Goal: Task Accomplishment & Management: Manage account settings

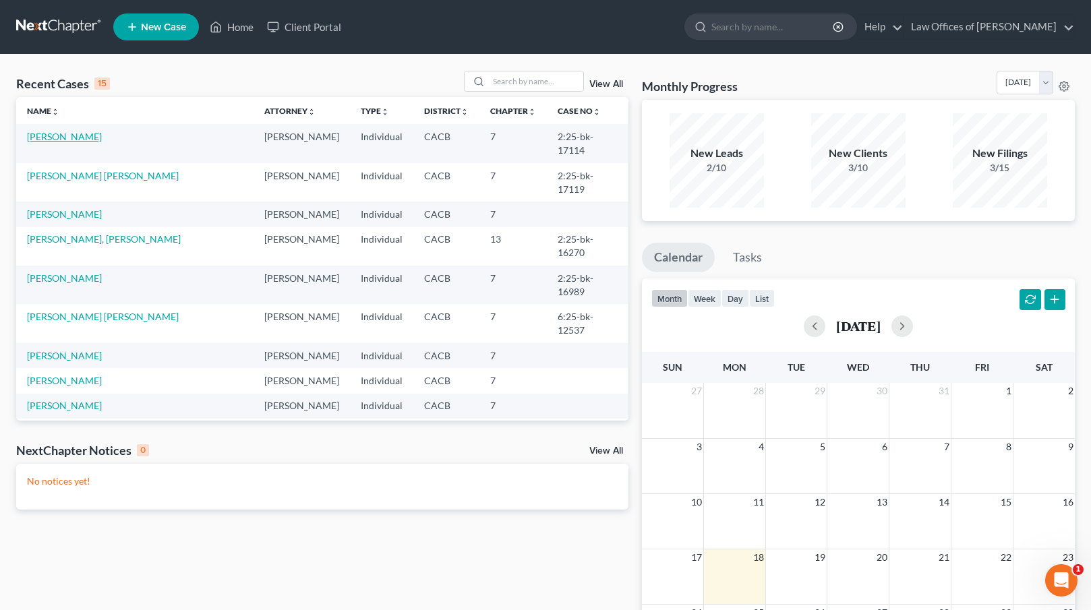
click at [53, 140] on link "[PERSON_NAME]" at bounding box center [64, 136] width 75 height 11
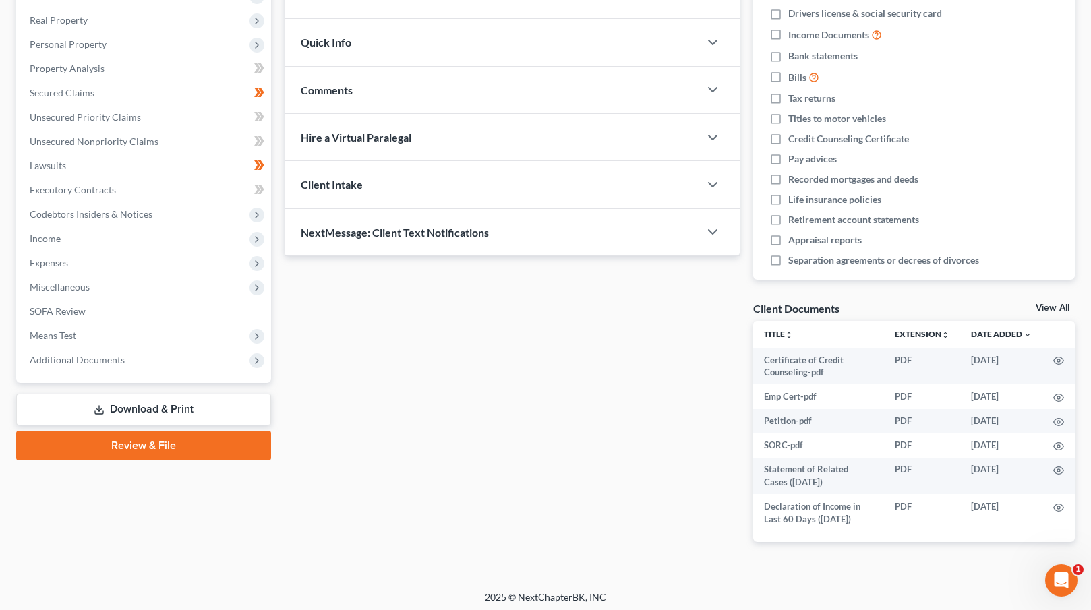
scroll to position [208, 0]
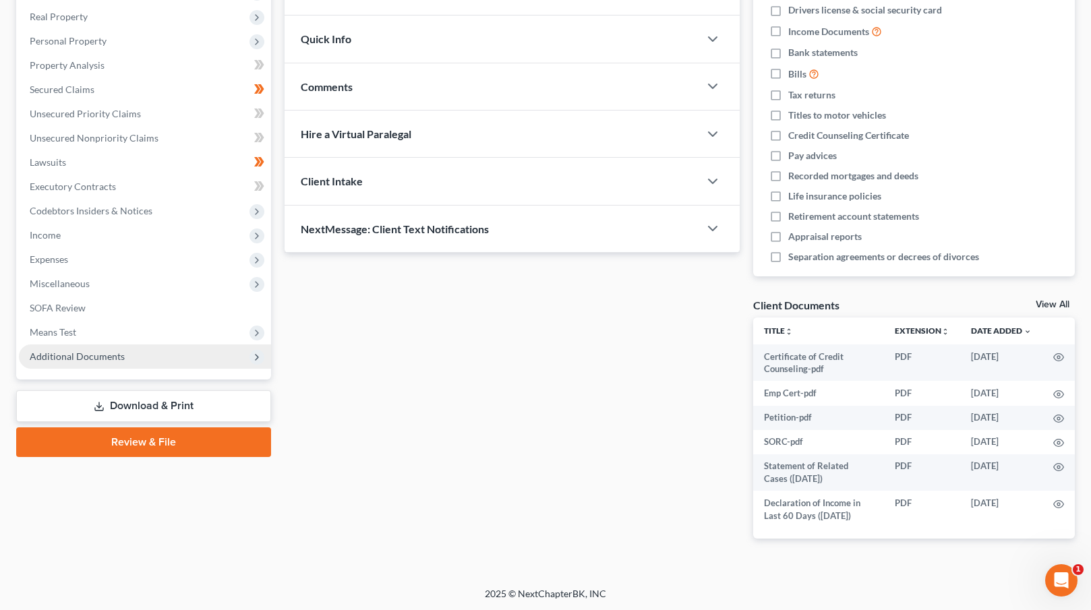
click at [181, 355] on span "Additional Documents" at bounding box center [145, 356] width 252 height 24
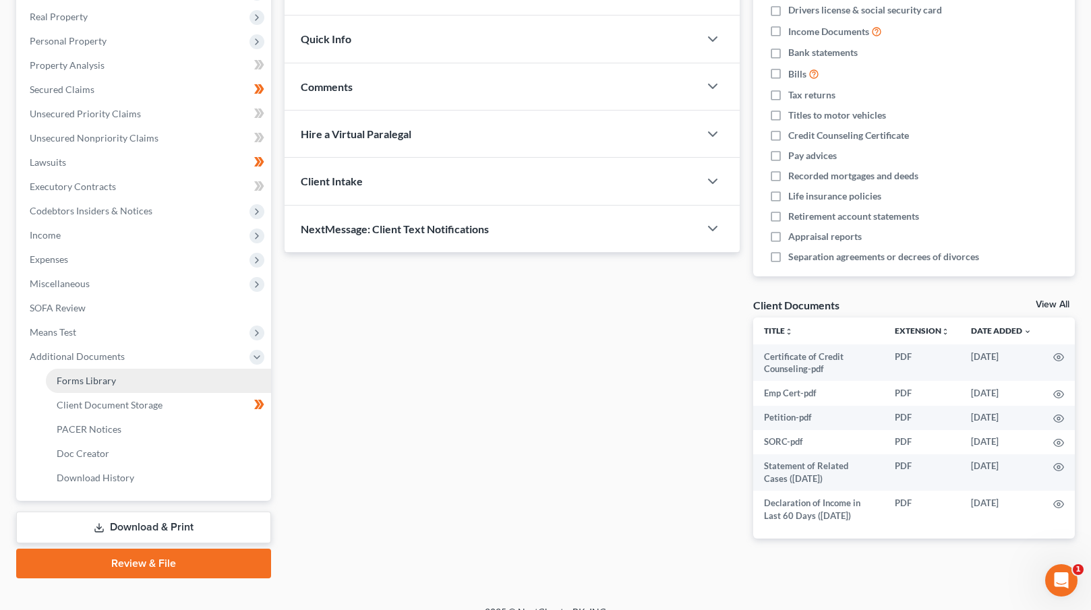
click at [154, 377] on link "Forms Library" at bounding box center [158, 381] width 225 height 24
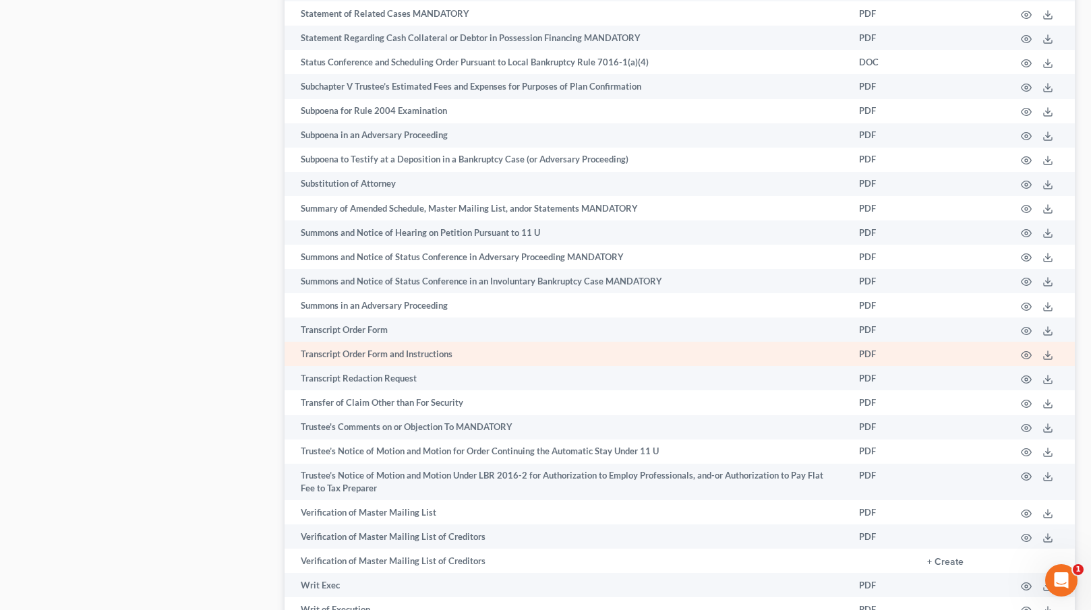
scroll to position [7140, 0]
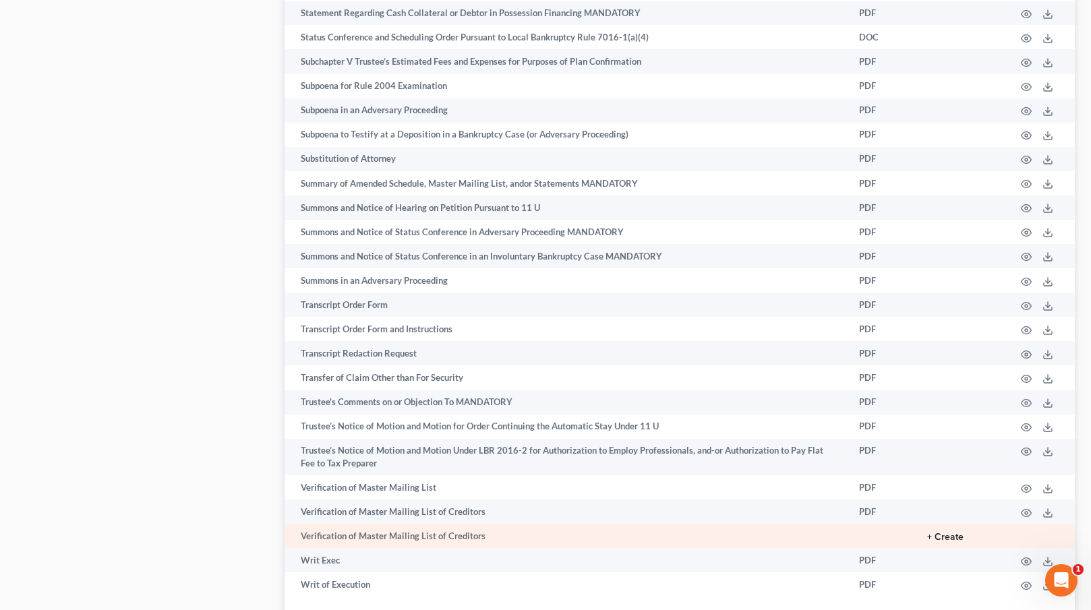
click at [954, 538] on button "+ Create" at bounding box center [945, 536] width 36 height 9
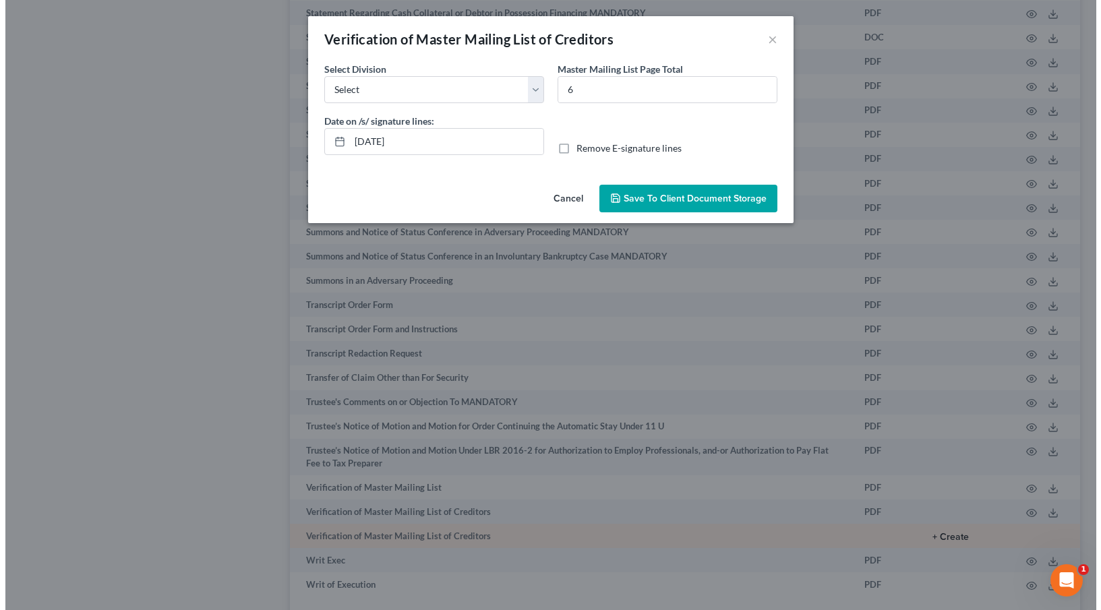
scroll to position [7128, 0]
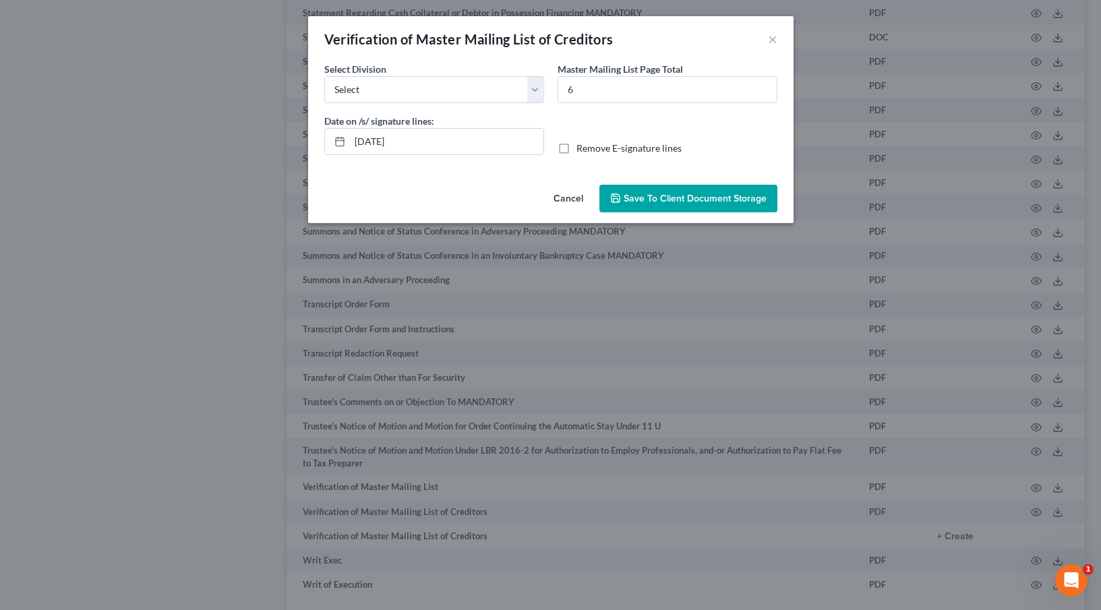
click at [576, 148] on label "Remove E-signature lines" at bounding box center [628, 148] width 105 height 13
click at [582, 148] on input "Remove E-signature lines" at bounding box center [586, 146] width 9 height 9
checkbox input "true"
click at [661, 194] on span "Save to Client Document Storage" at bounding box center [694, 198] width 143 height 11
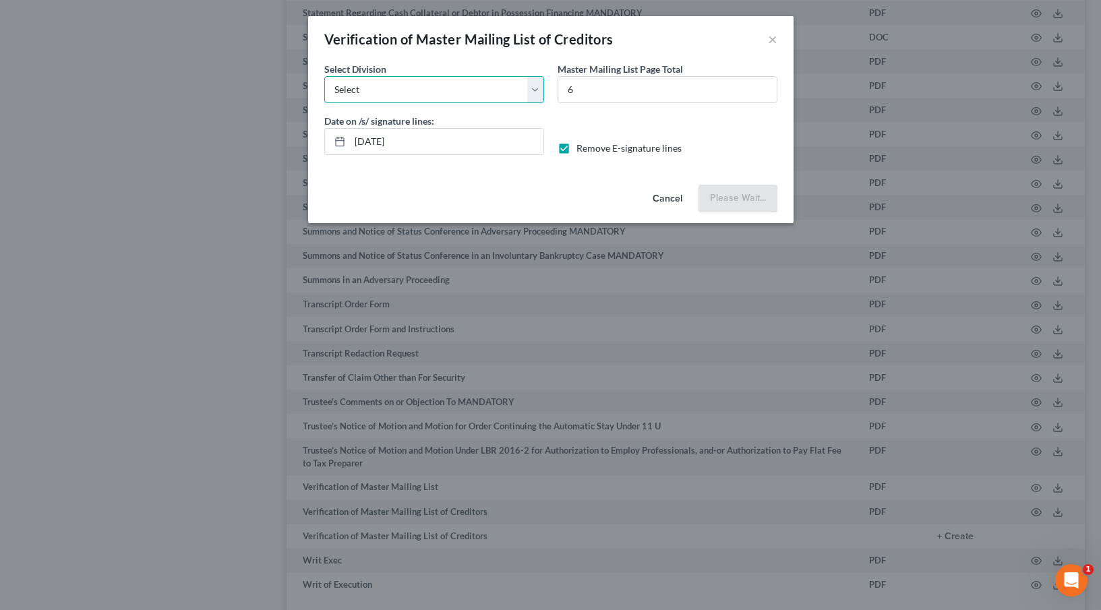
click at [531, 84] on select "Select [GEOGRAPHIC_DATA] [GEOGRAPHIC_DATA] [GEOGRAPHIC_DATA][PERSON_NAME] [GEOG…" at bounding box center [434, 89] width 220 height 27
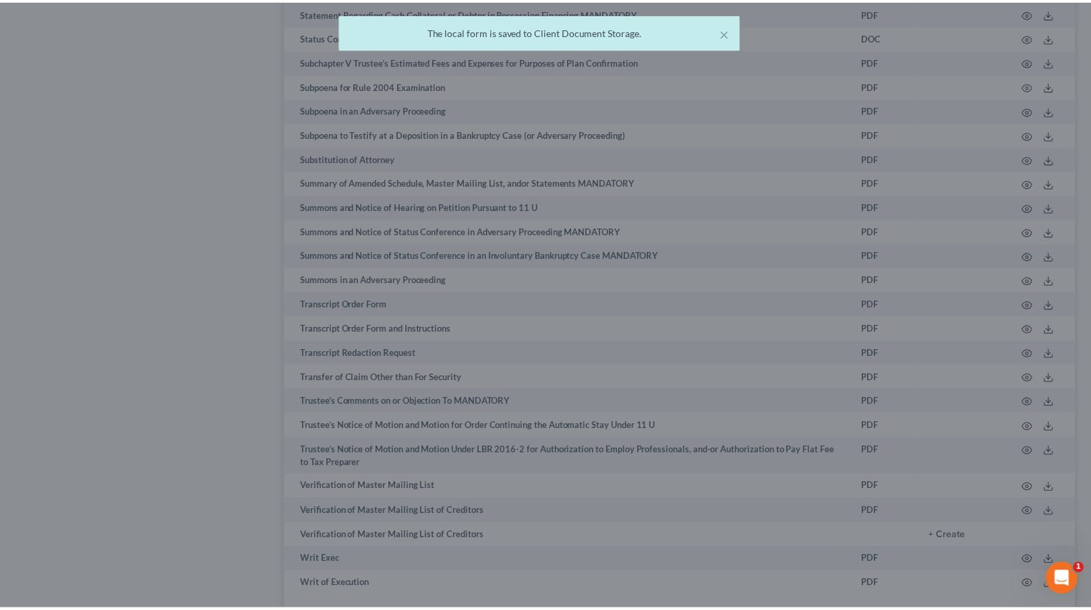
scroll to position [7140, 0]
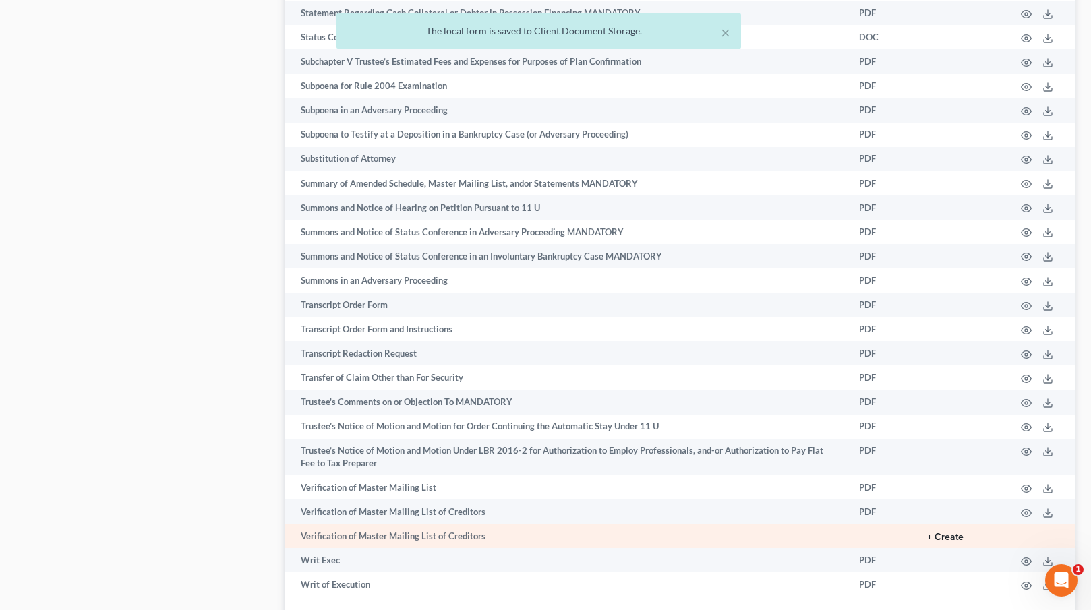
click at [954, 533] on button "+ Create" at bounding box center [945, 536] width 36 height 9
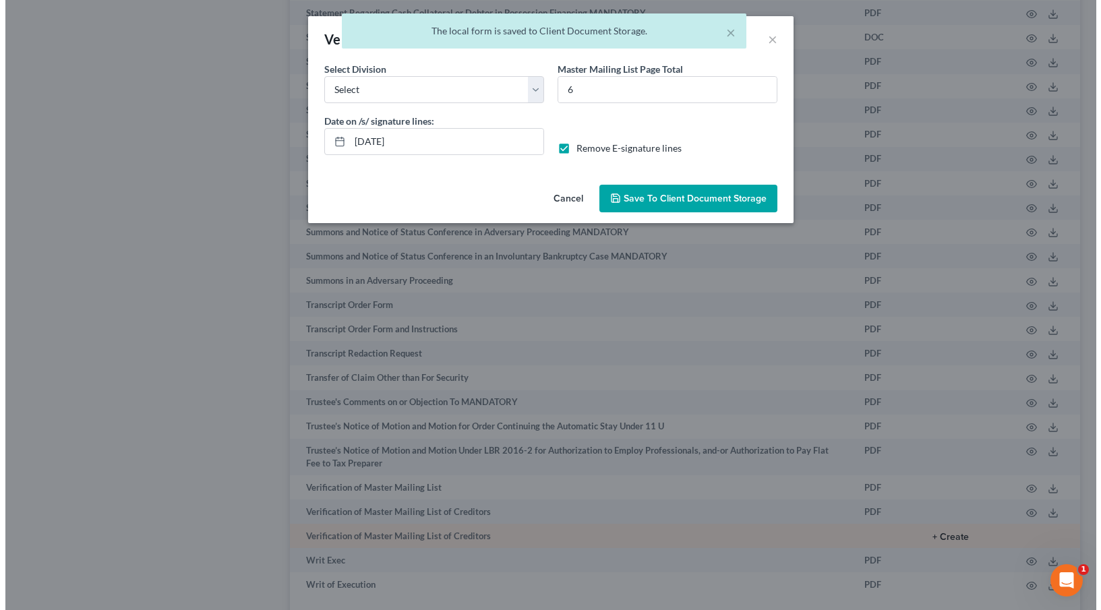
scroll to position [7128, 0]
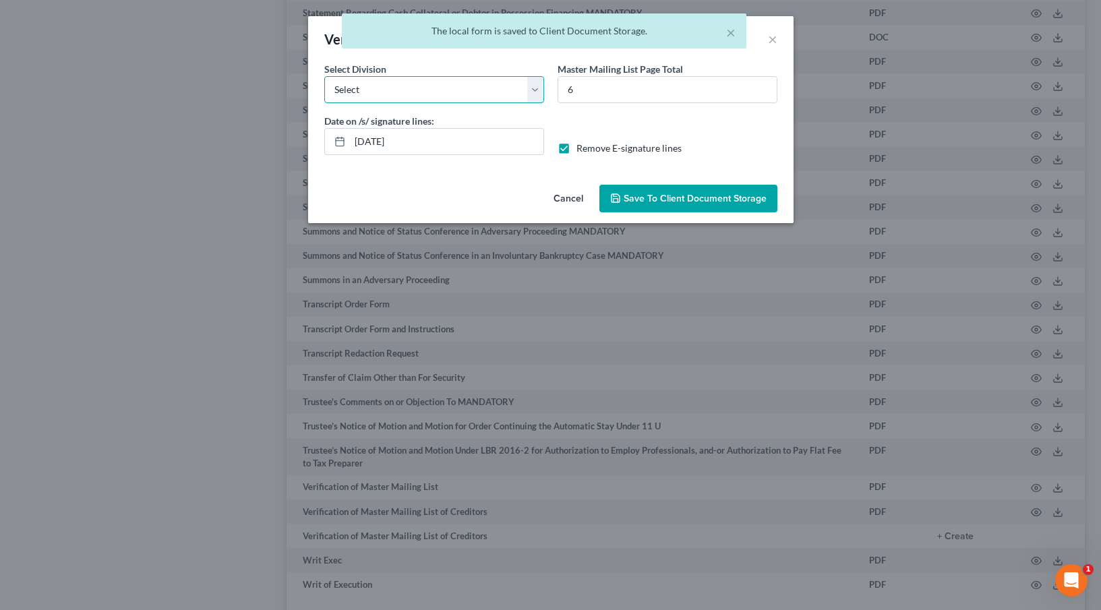
click at [526, 90] on select "Select [GEOGRAPHIC_DATA] [GEOGRAPHIC_DATA] [GEOGRAPHIC_DATA][PERSON_NAME] [GEOG…" at bounding box center [434, 89] width 220 height 27
select select "0"
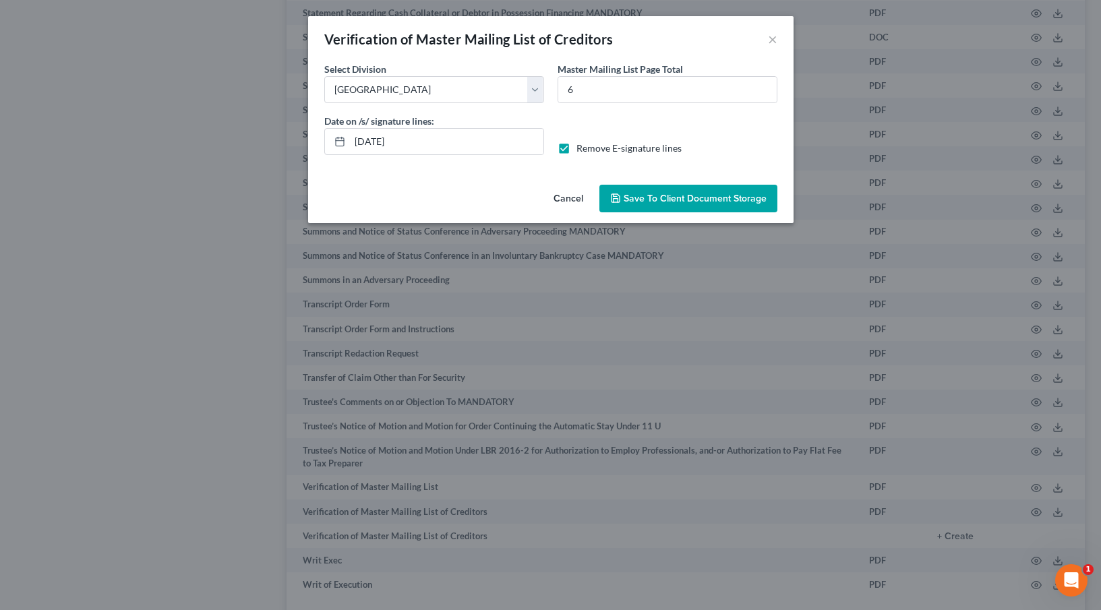
click at [664, 196] on span "Save to Client Document Storage" at bounding box center [694, 198] width 143 height 11
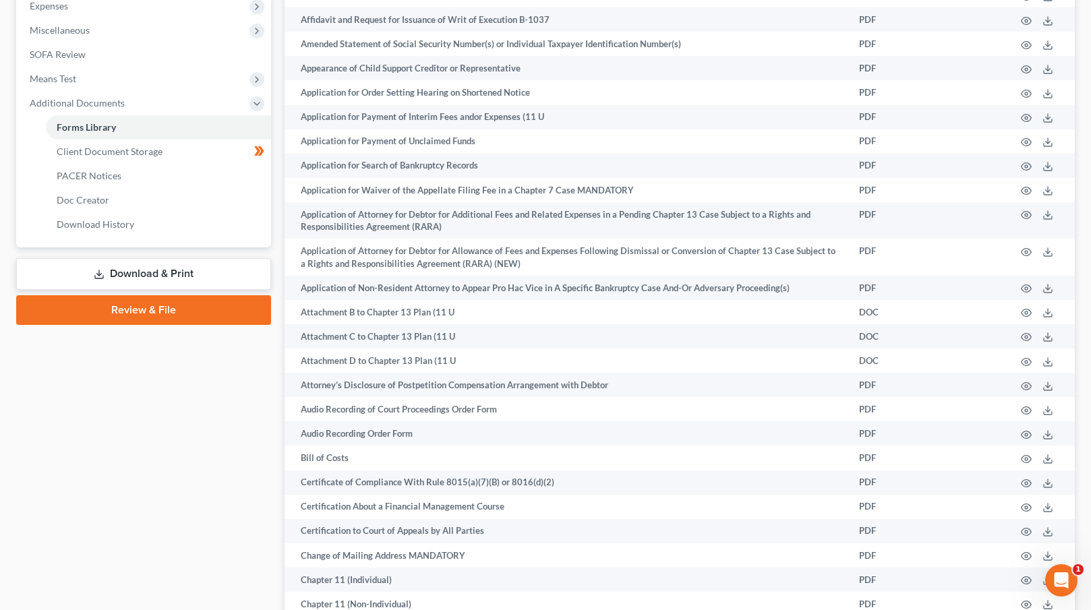
scroll to position [497, 0]
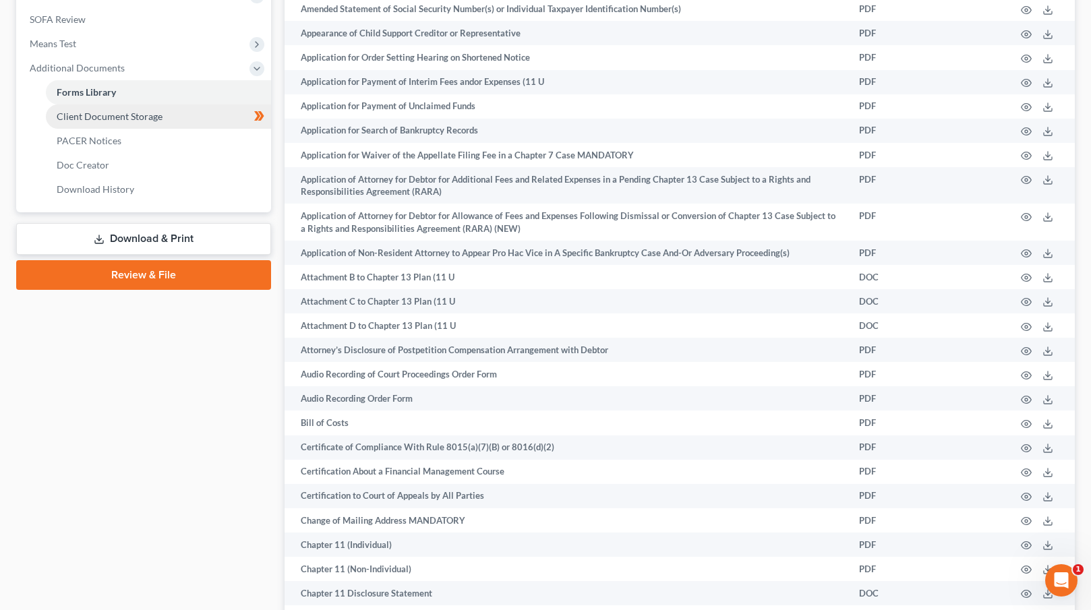
click at [151, 116] on span "Client Document Storage" at bounding box center [110, 116] width 106 height 11
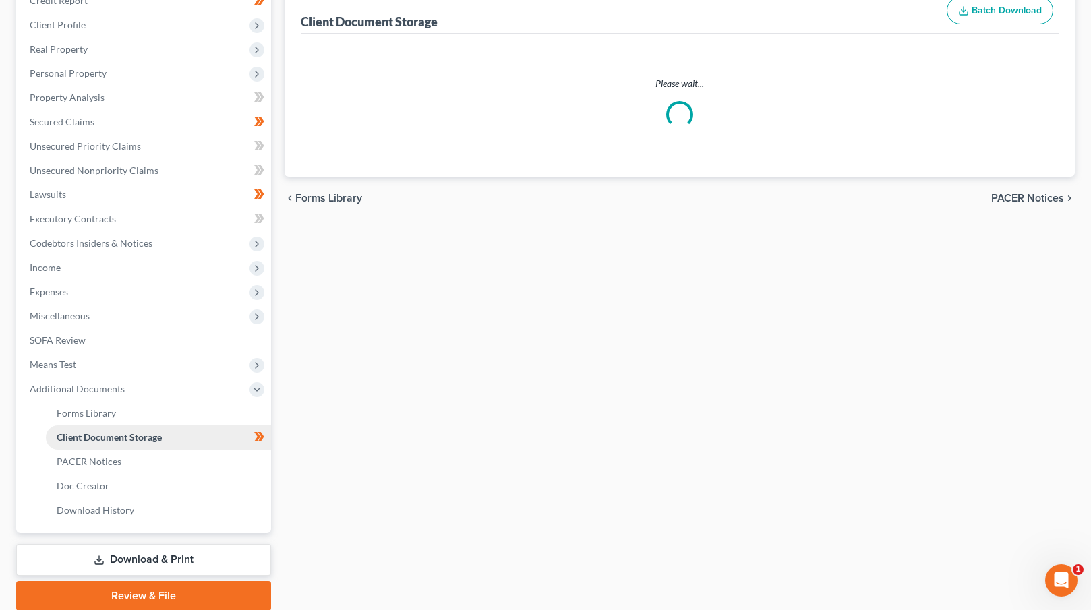
scroll to position [38, 0]
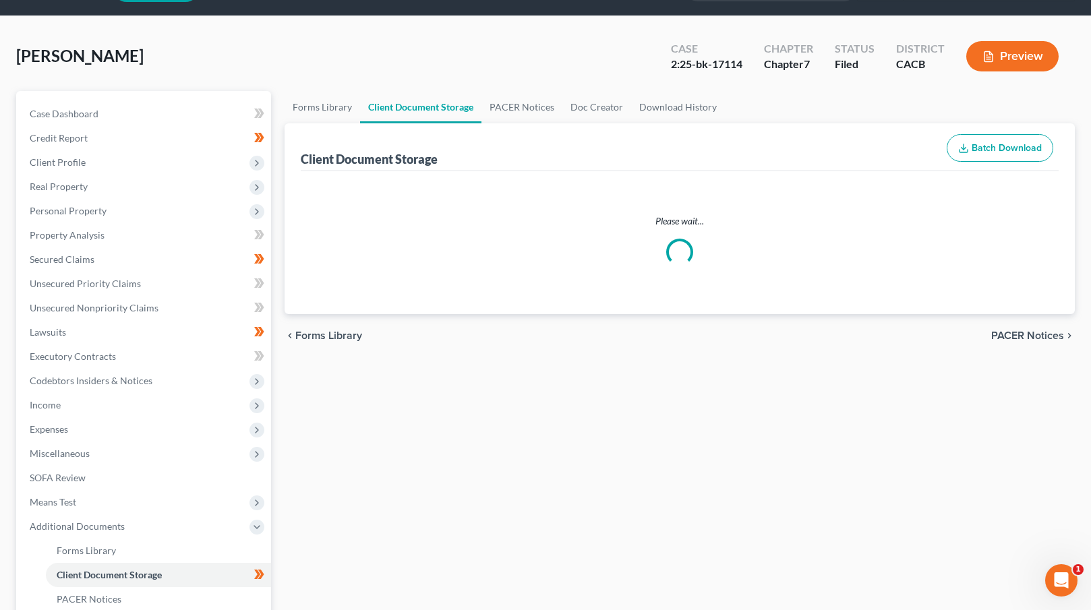
select select "65"
select select "30"
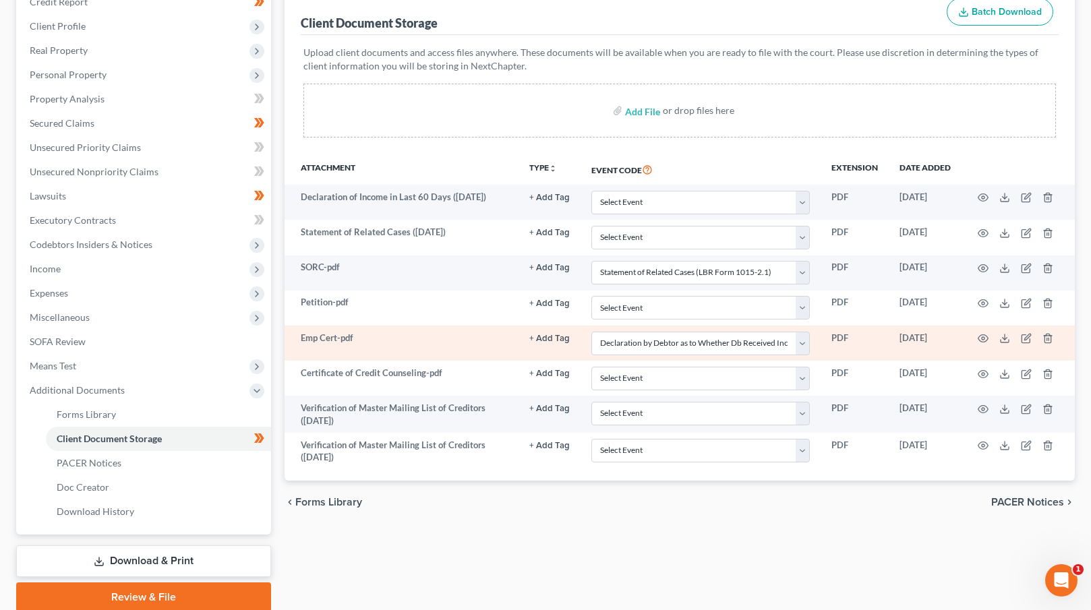
scroll to position [226, 0]
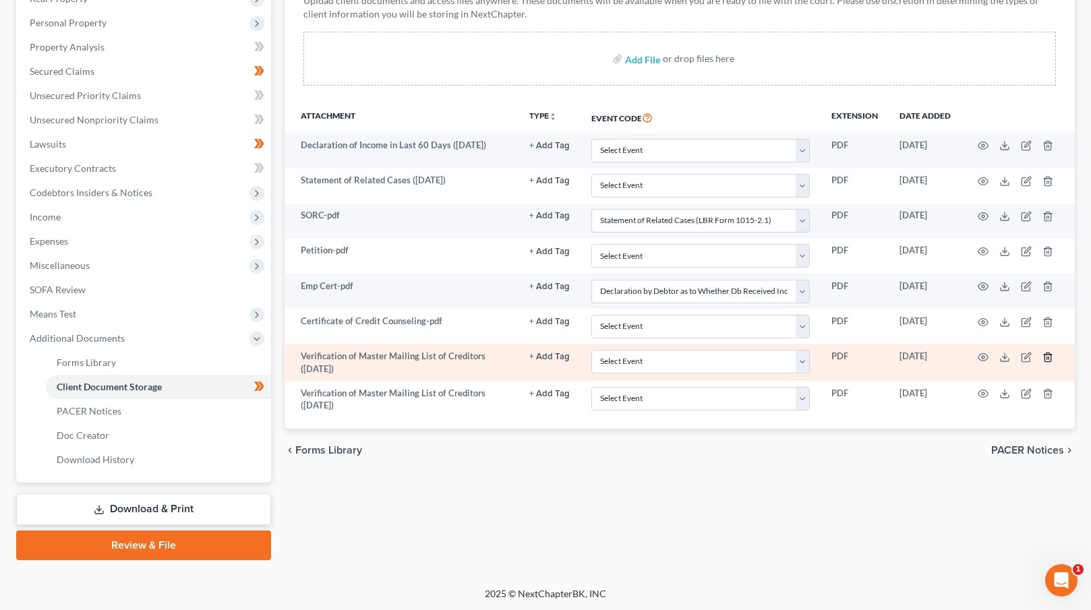
click at [1044, 355] on icon "button" at bounding box center [1047, 357] width 6 height 9
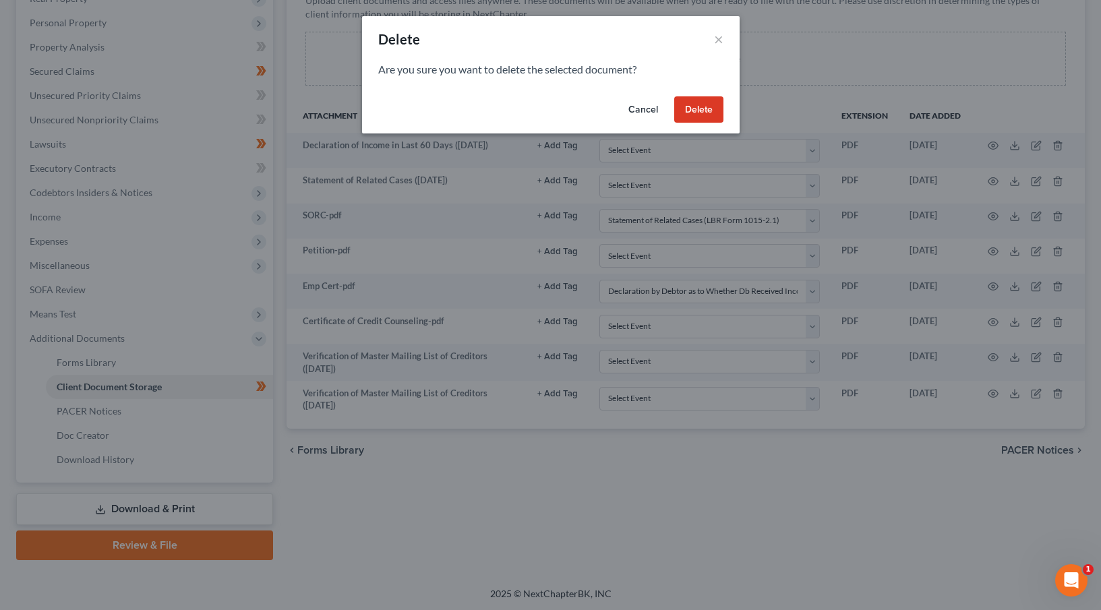
click at [696, 114] on button "Delete" at bounding box center [698, 109] width 49 height 27
